Goal: Find specific page/section: Find specific page/section

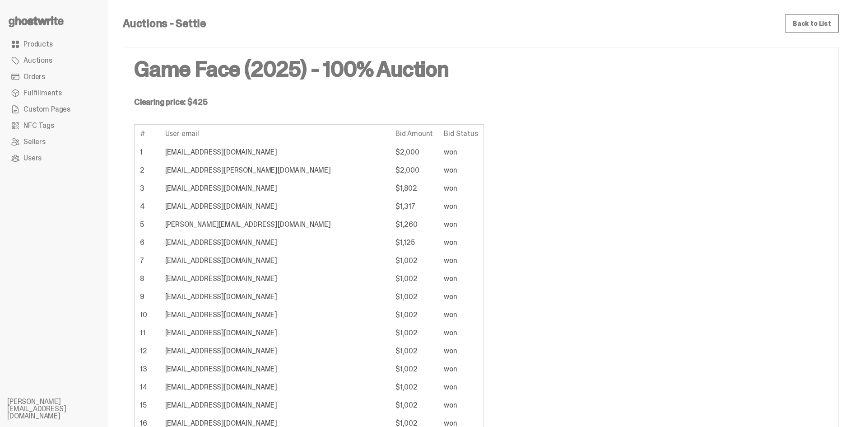
click at [60, 45] on link "Products" at bounding box center [54, 44] width 94 height 16
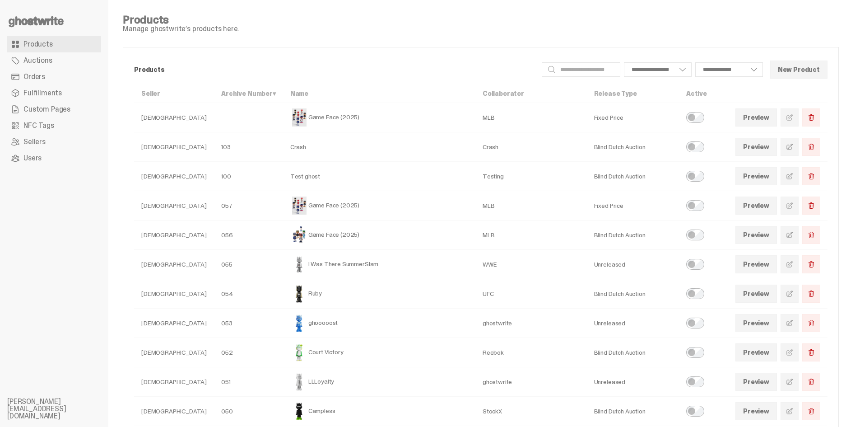
select select
